Goal: Contribute content: Contribute content

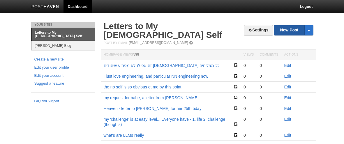
click at [293, 29] on link "New Post" at bounding box center [293, 30] width 39 height 10
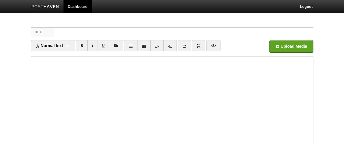
click at [119, 28] on input "Title" at bounding box center [183, 32] width 259 height 9
type input "R"
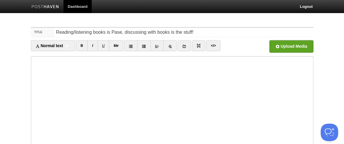
type input "Reading/listening books is Pase, discussing with books is the stuff!"
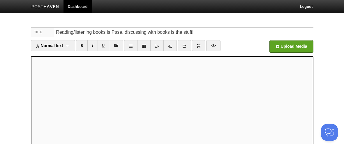
scroll to position [101, 0]
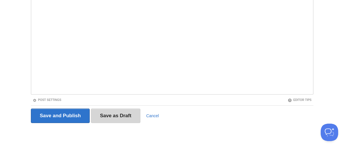
click at [117, 119] on input "Save as Draft" at bounding box center [116, 116] width 50 height 15
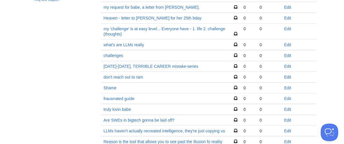
scroll to position [22, 0]
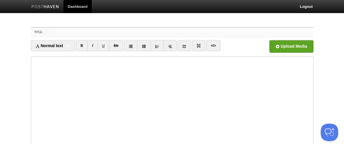
click at [119, 31] on input "Title" at bounding box center [183, 32] width 259 height 9
type input "black swan"
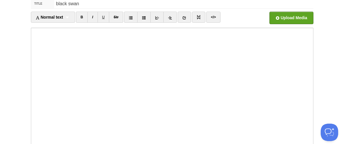
scroll to position [101, 0]
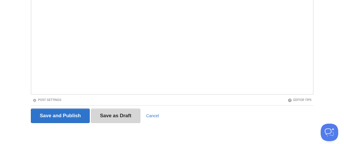
click at [126, 119] on input "Save as Draft" at bounding box center [116, 116] width 50 height 15
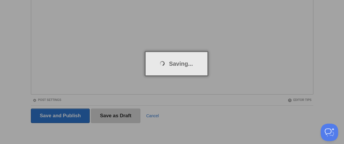
scroll to position [22, 0]
